Goal: Task Accomplishment & Management: Use online tool/utility

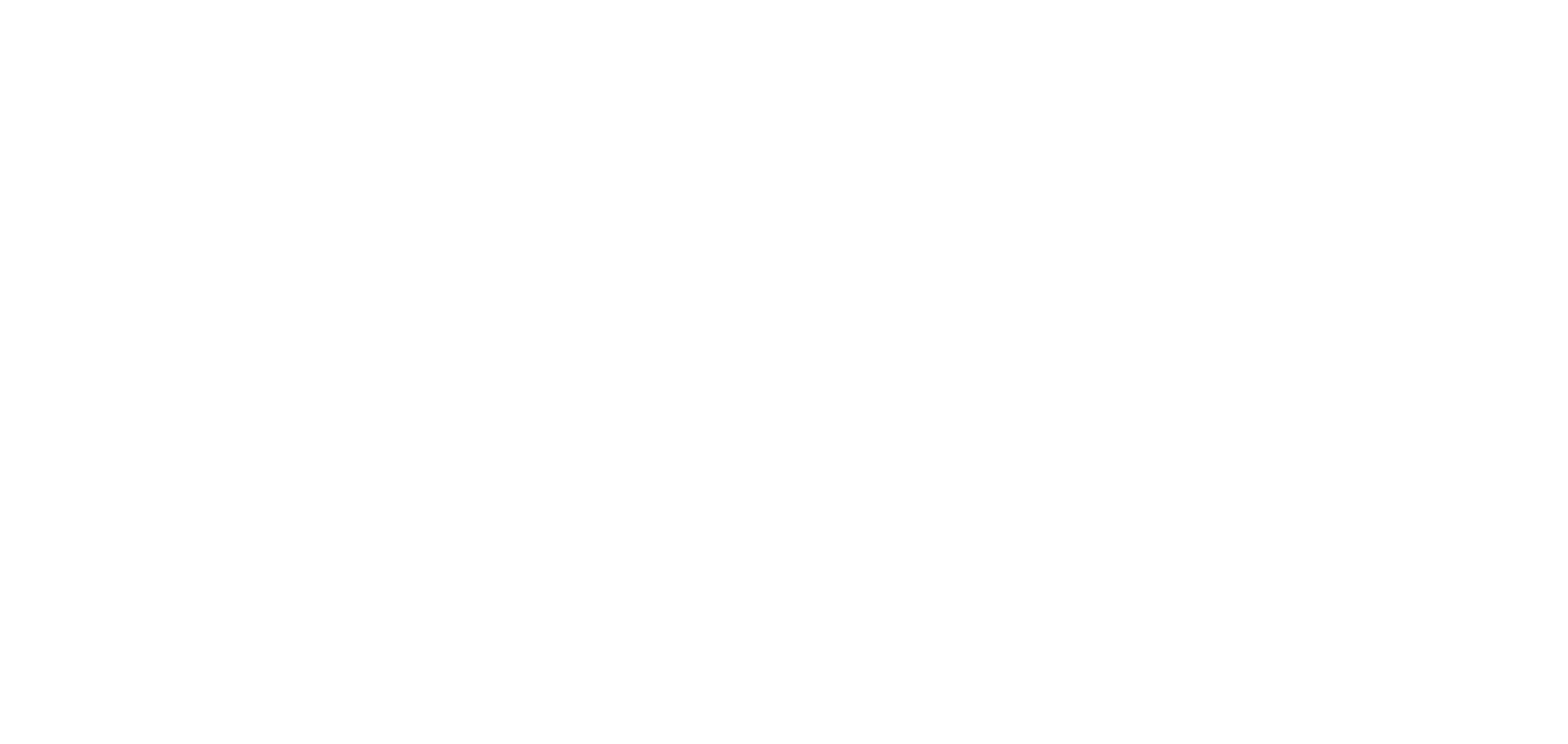
select select "*"
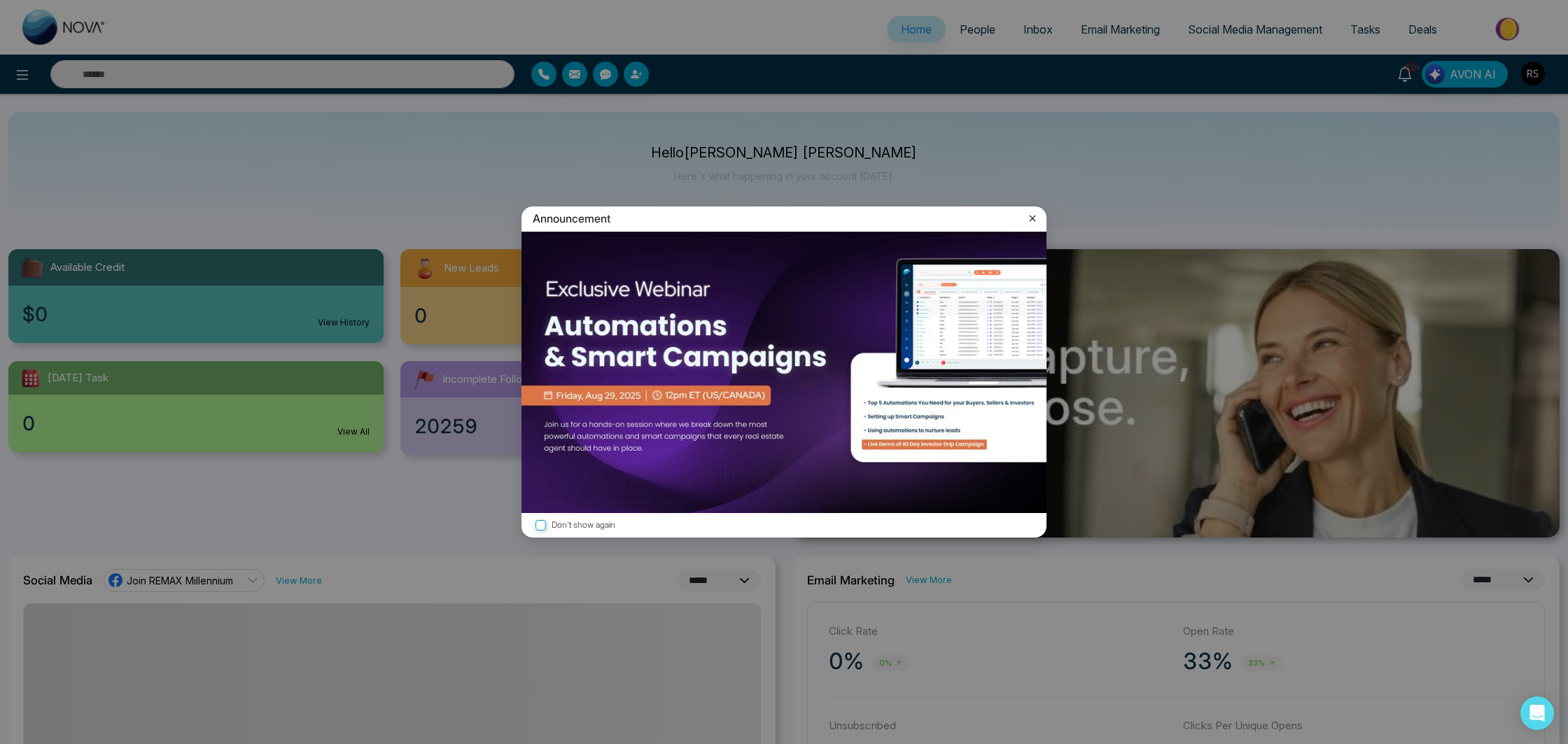
click at [1037, 217] on icon at bounding box center [1032, 218] width 14 height 14
